Goal: Browse casually: Explore the website without a specific task or goal

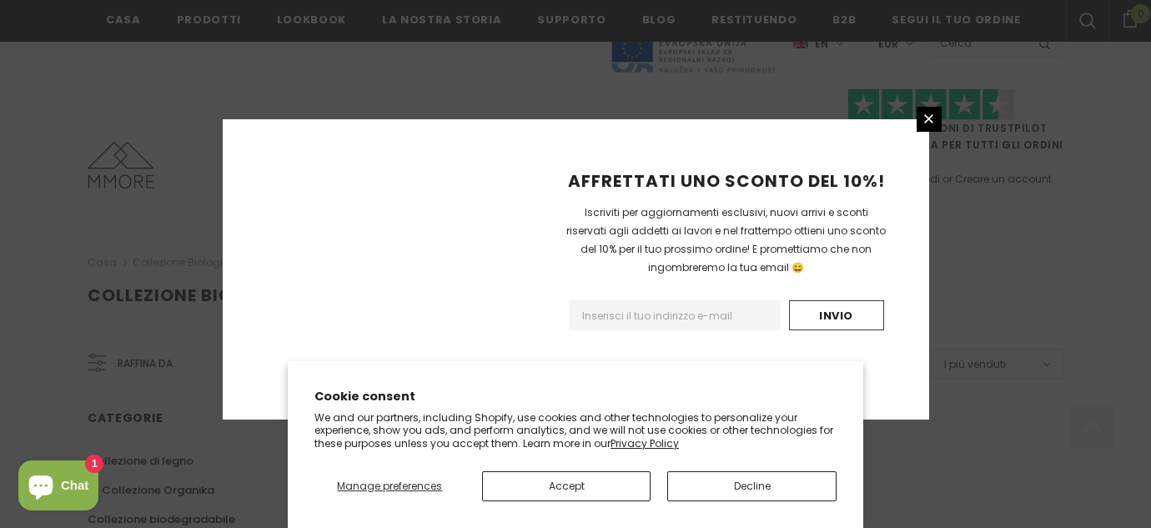
scroll to position [1182, 0]
